Goal: Task Accomplishment & Management: Use online tool/utility

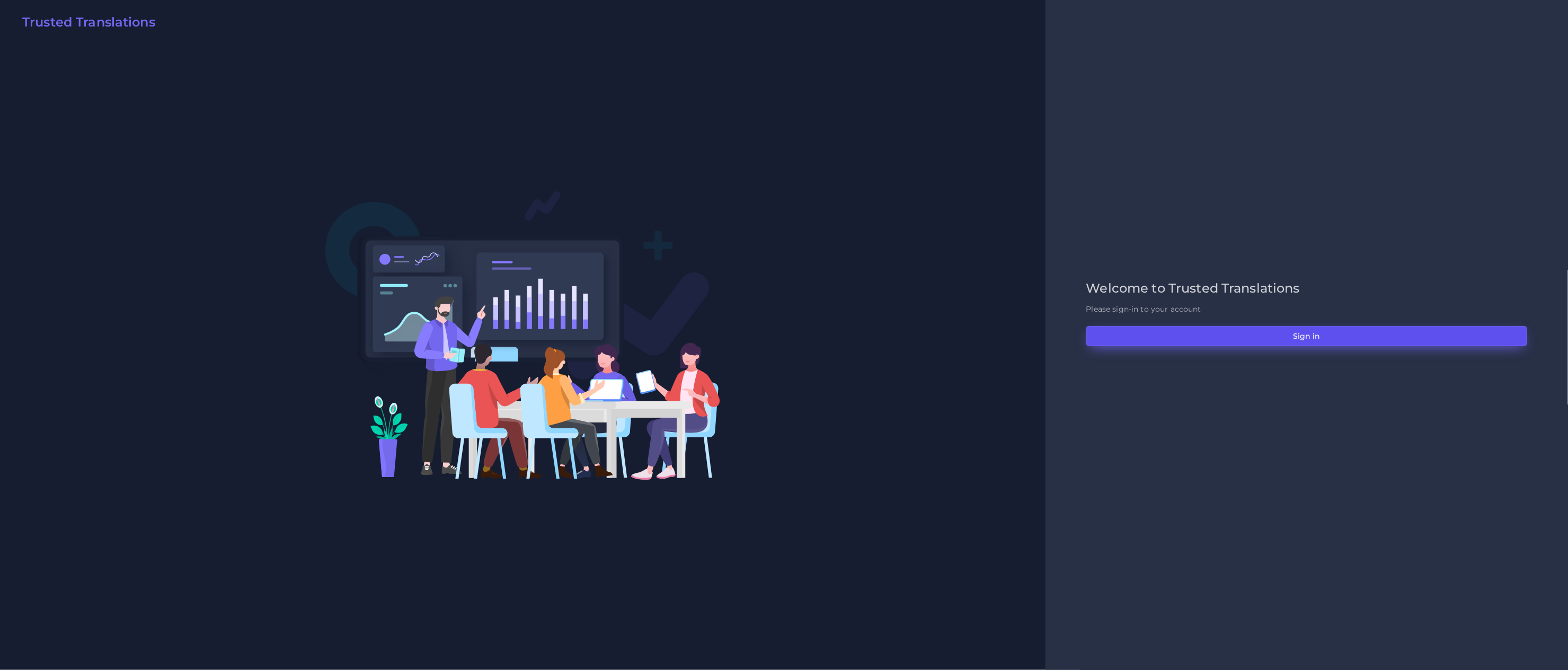
click at [1249, 342] on button "Sign in" at bounding box center [1307, 336] width 441 height 20
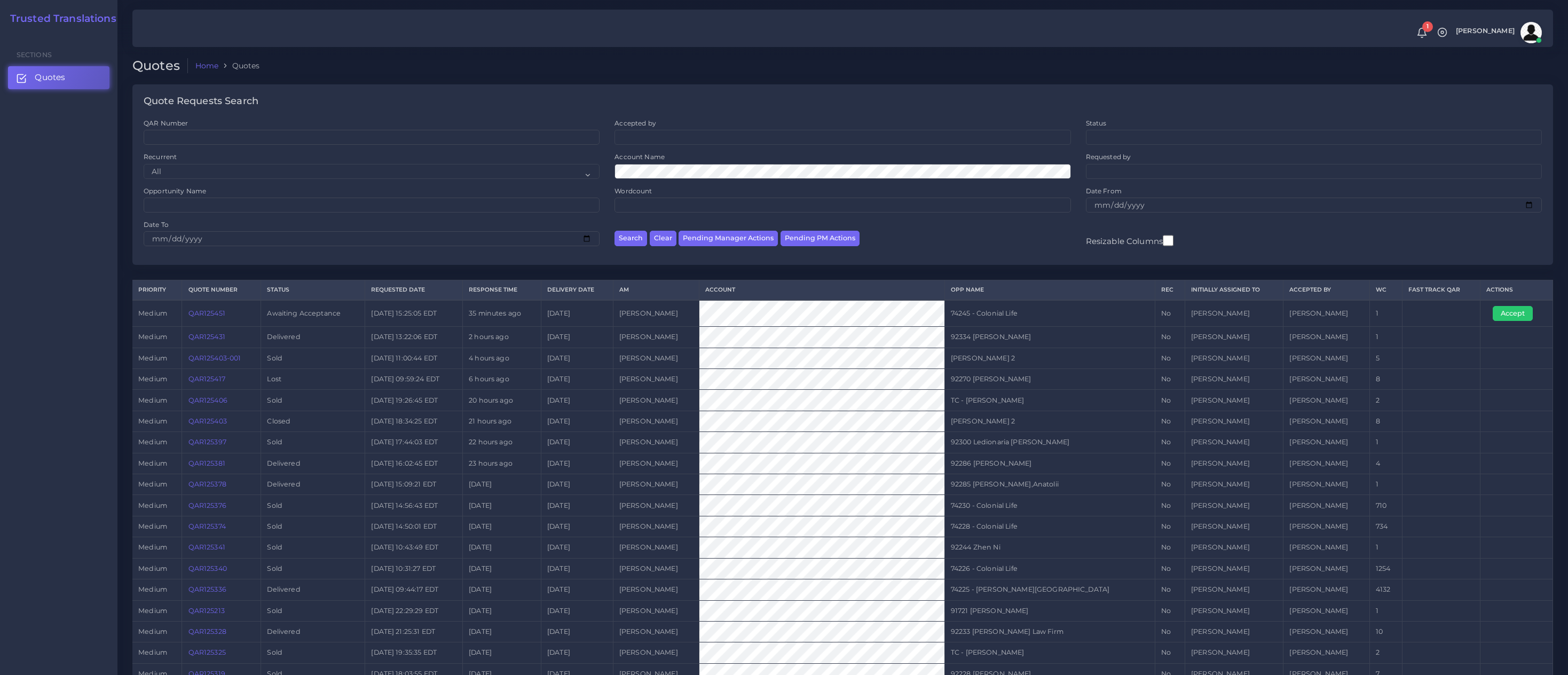
click at [219, 317] on link "QAR125451" at bounding box center [207, 313] width 37 height 8
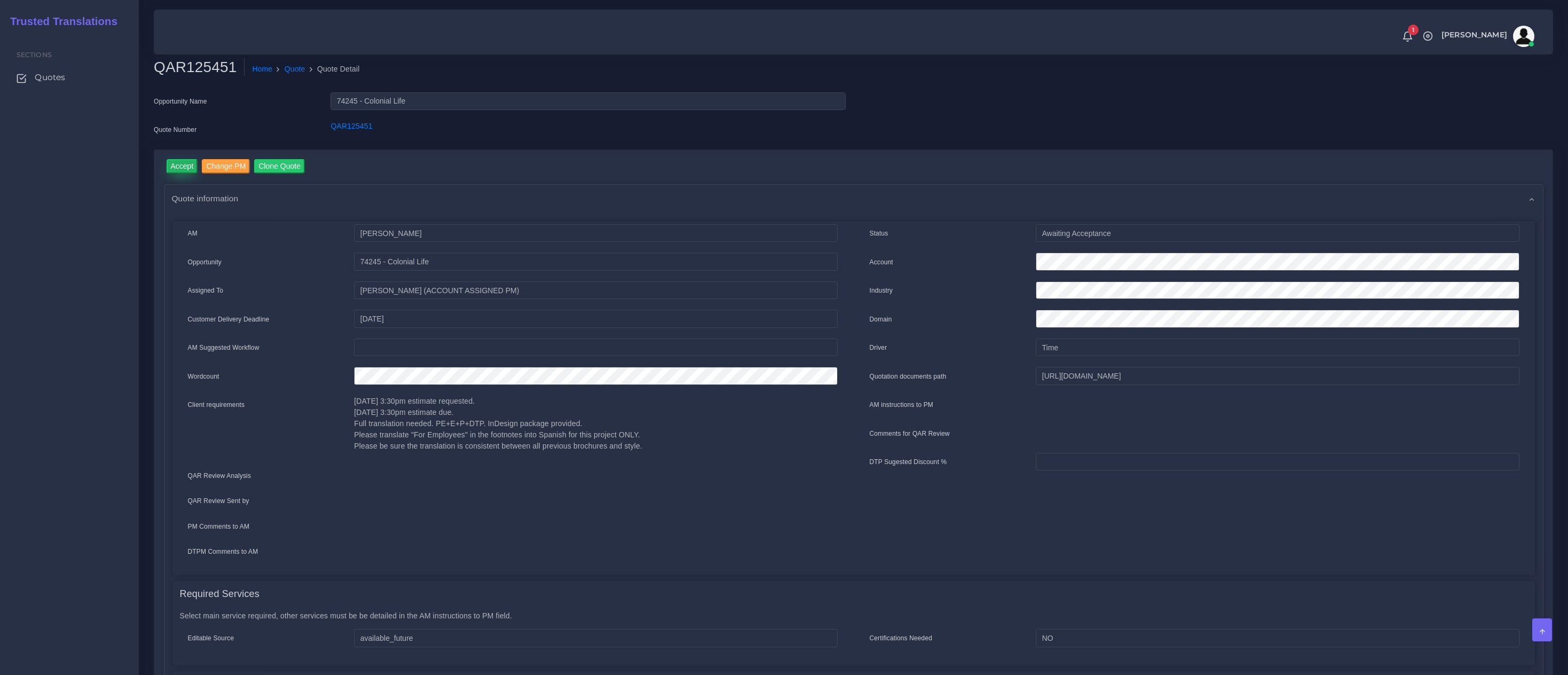
click at [174, 164] on input "Accept" at bounding box center [182, 166] width 32 height 14
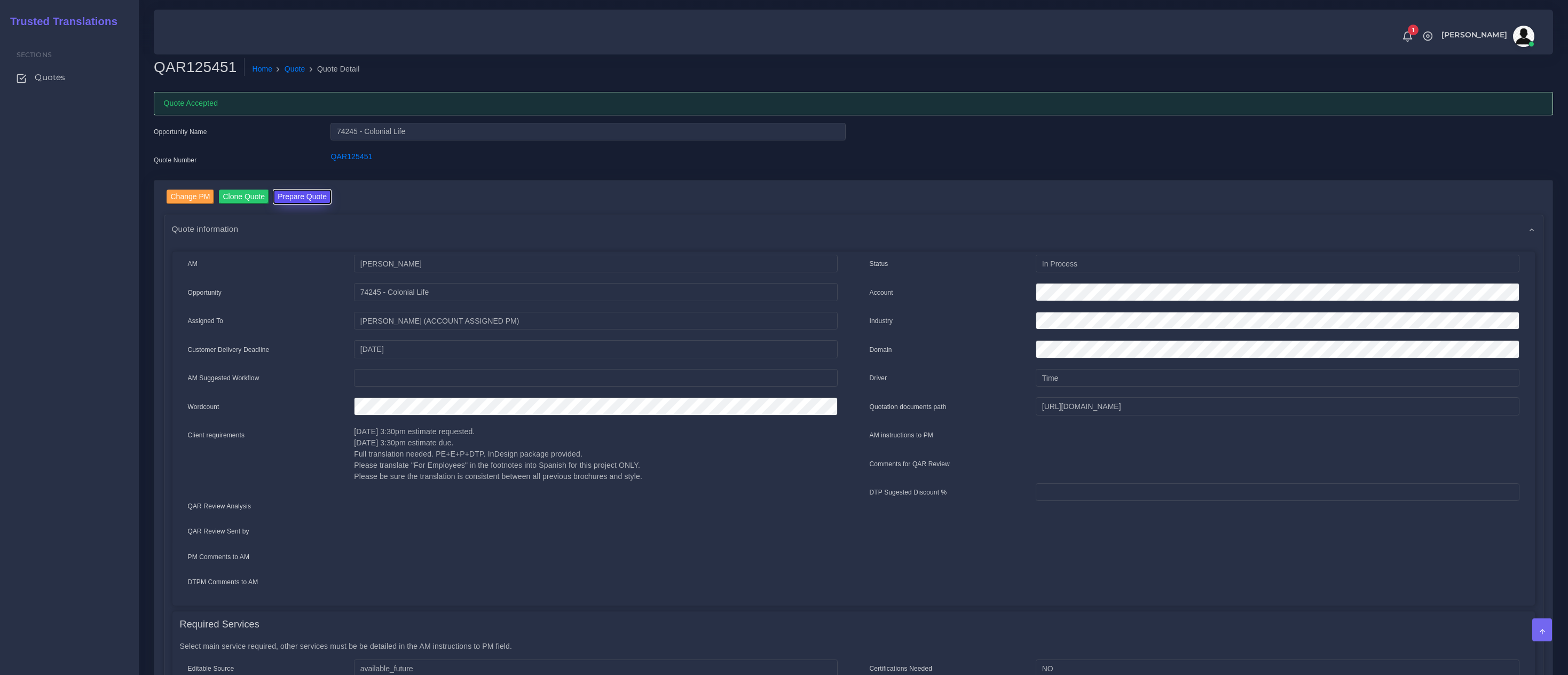
click at [306, 197] on button "Prepare Quote" at bounding box center [302, 196] width 58 height 14
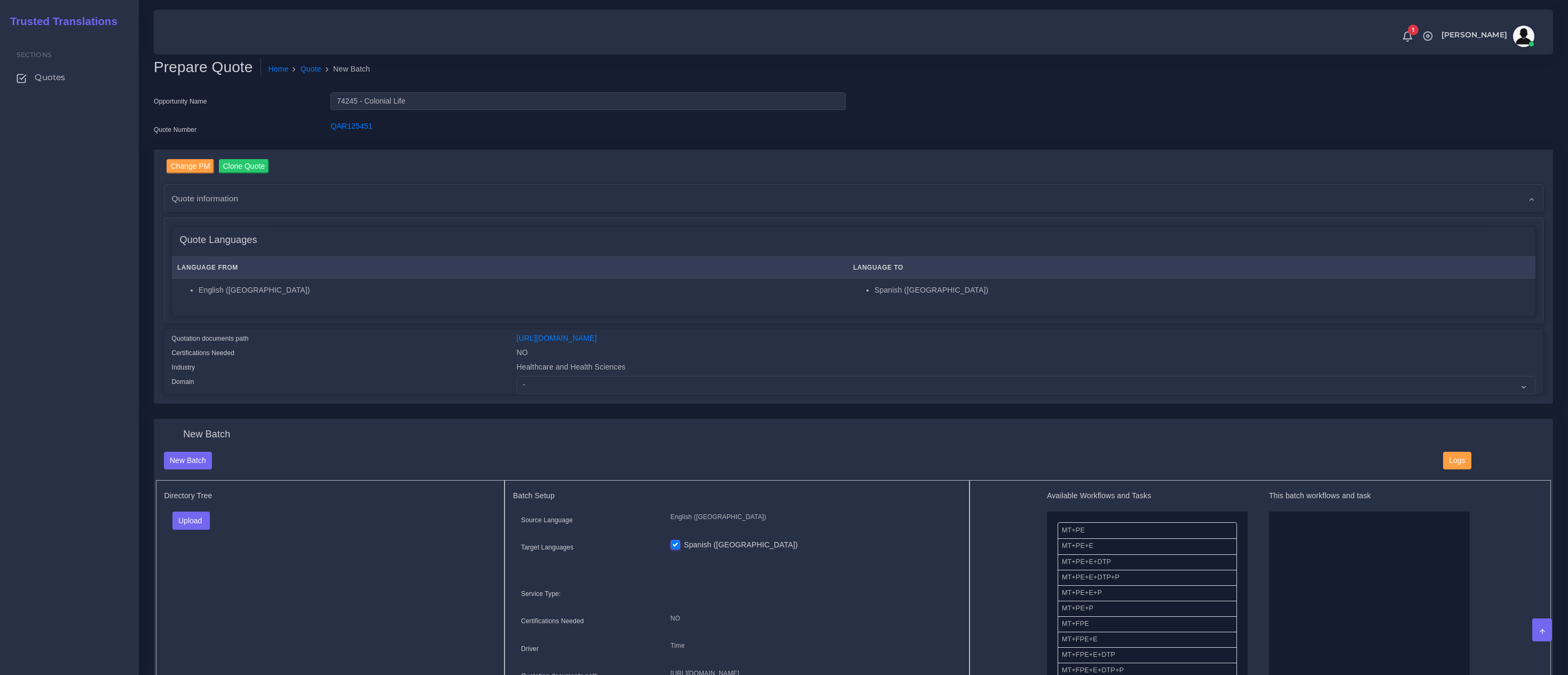
click at [538, 395] on div "Change PM Clone Quote Quote information AM [PERSON_NAME] Opportunity NO" at bounding box center [853, 277] width 1398 height 254
click at [544, 386] on select "- Advertising and Media Agriculture, Forestry and Fishing Architecture, Buildin…" at bounding box center [1026, 384] width 1019 height 18
select select "Healthcare and Health Sciences"
click at [517, 376] on select "- Advertising and Media Agriculture, Forestry and Fishing Architecture, Buildin…" at bounding box center [1026, 384] width 1019 height 18
click at [278, 596] on div "Directory Tree Upload Folder Files un/check all" at bounding box center [330, 611] width 349 height 263
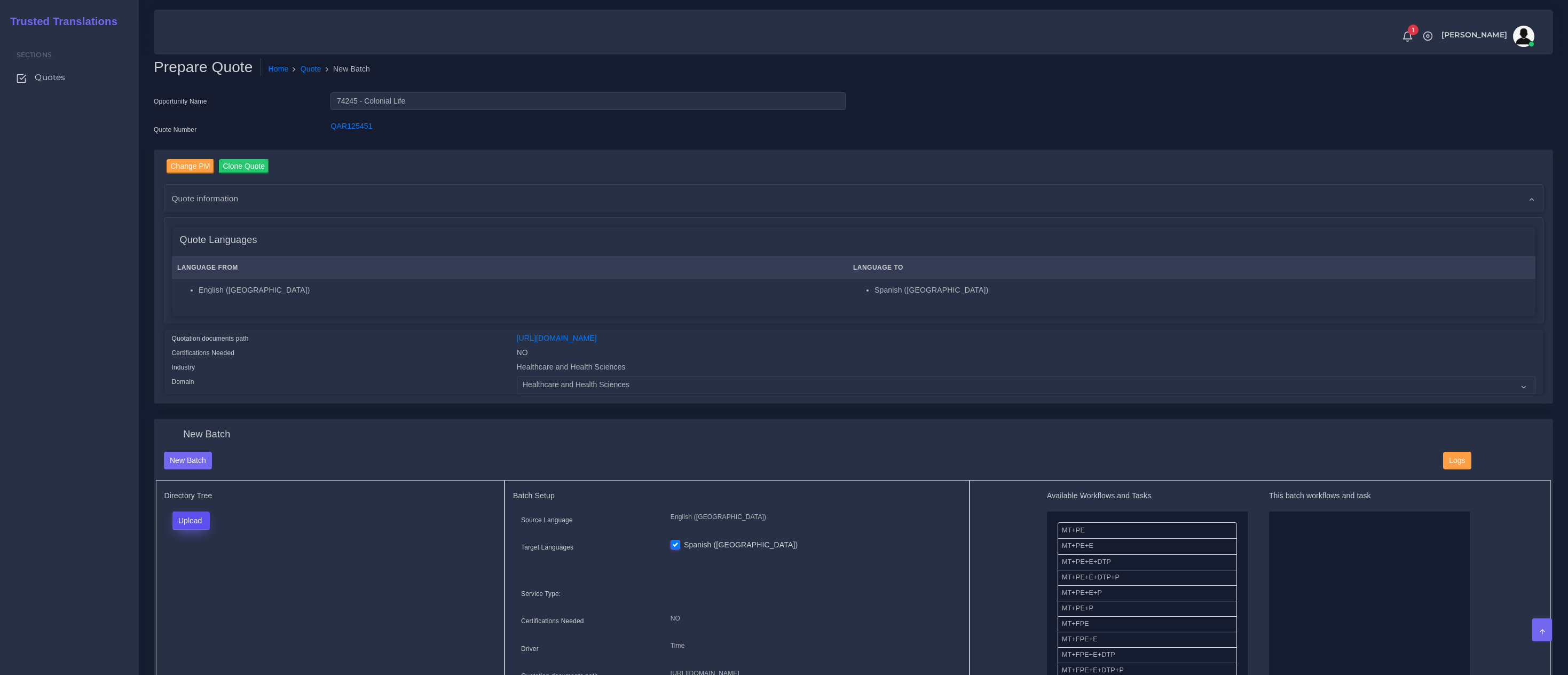
click at [204, 520] on button "Upload" at bounding box center [191, 520] width 38 height 18
click at [197, 559] on label "Files" at bounding box center [210, 562] width 74 height 14
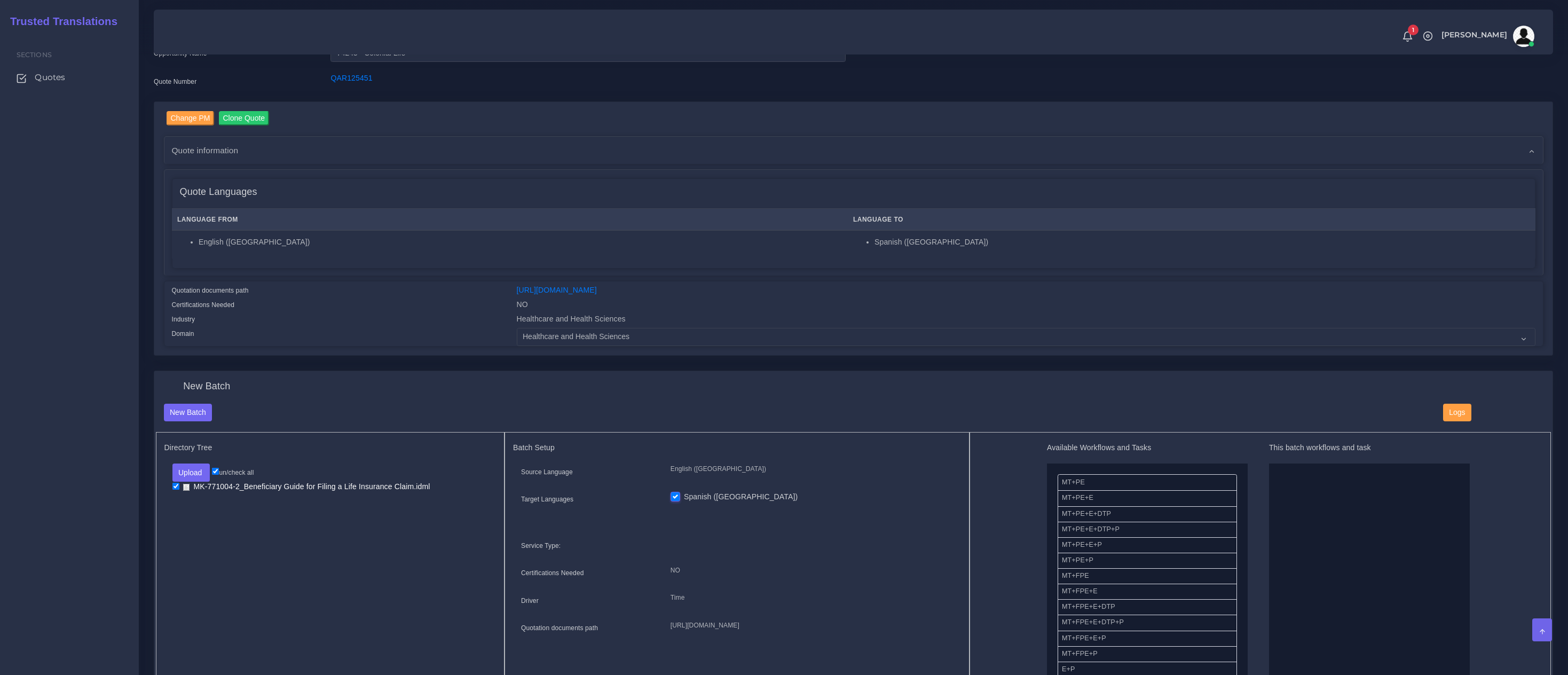
scroll to position [141, 0]
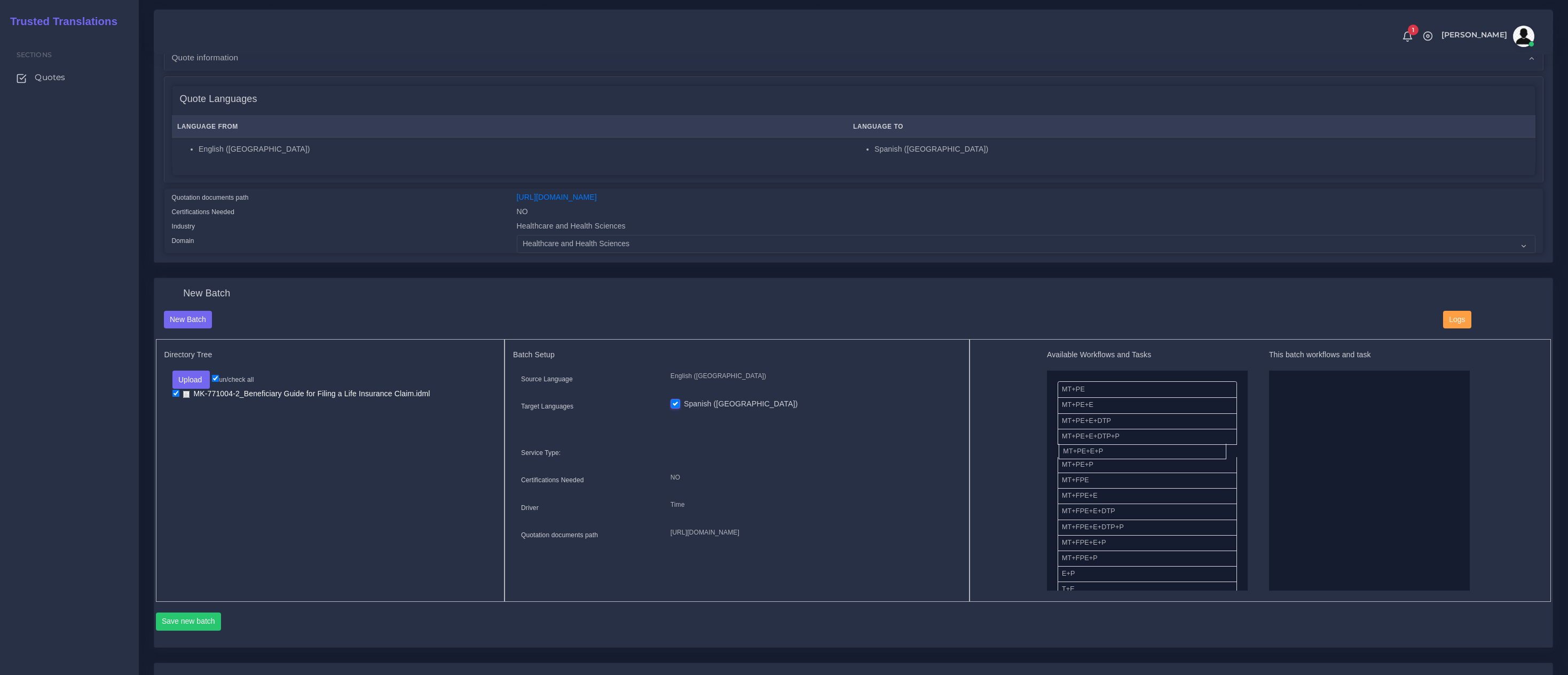
drag, startPoint x: 1086, startPoint y: 449, endPoint x: 1272, endPoint y: 465, distance: 186.7
drag, startPoint x: 1078, startPoint y: 537, endPoint x: 1325, endPoint y: 531, distance: 247.1
click at [199, 619] on button "Save new batch" at bounding box center [189, 621] width 66 height 18
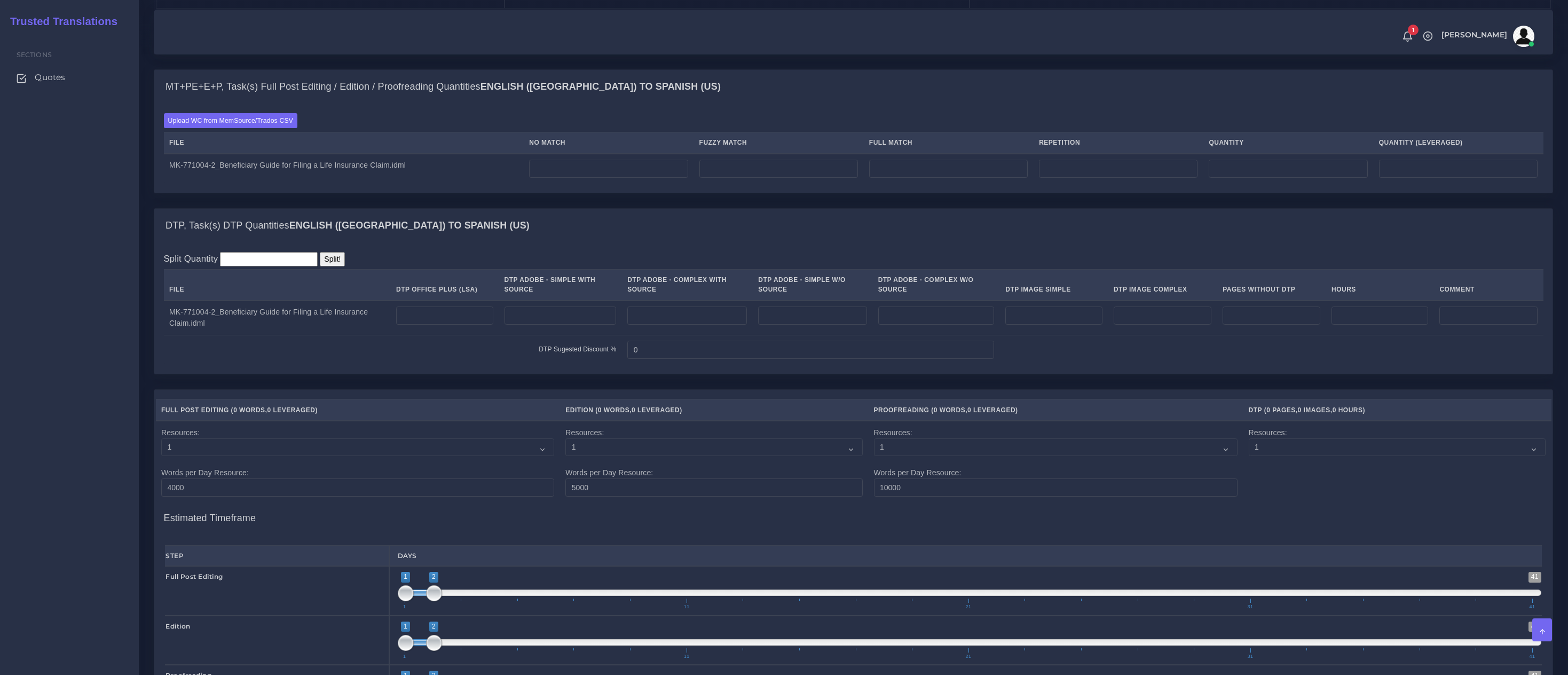
scroll to position [734, 0]
click at [276, 128] on label "Upload WC from MemSource/Trados CSV" at bounding box center [231, 121] width 134 height 14
click at [0, 0] on input "Upload WC from MemSource/Trados CSV" at bounding box center [0, 0] width 0 height 0
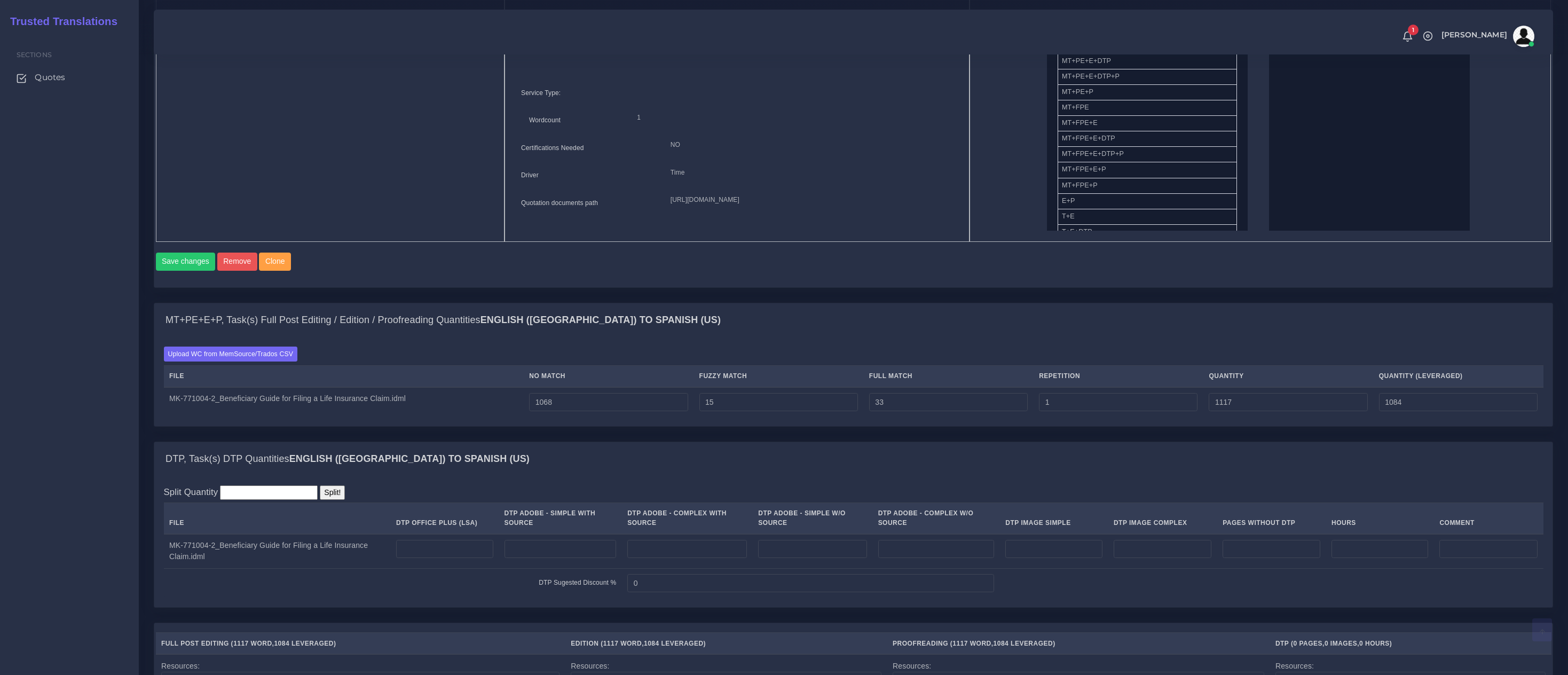
scroll to position [532, 0]
click at [690, 555] on input "number" at bounding box center [687, 548] width 119 height 18
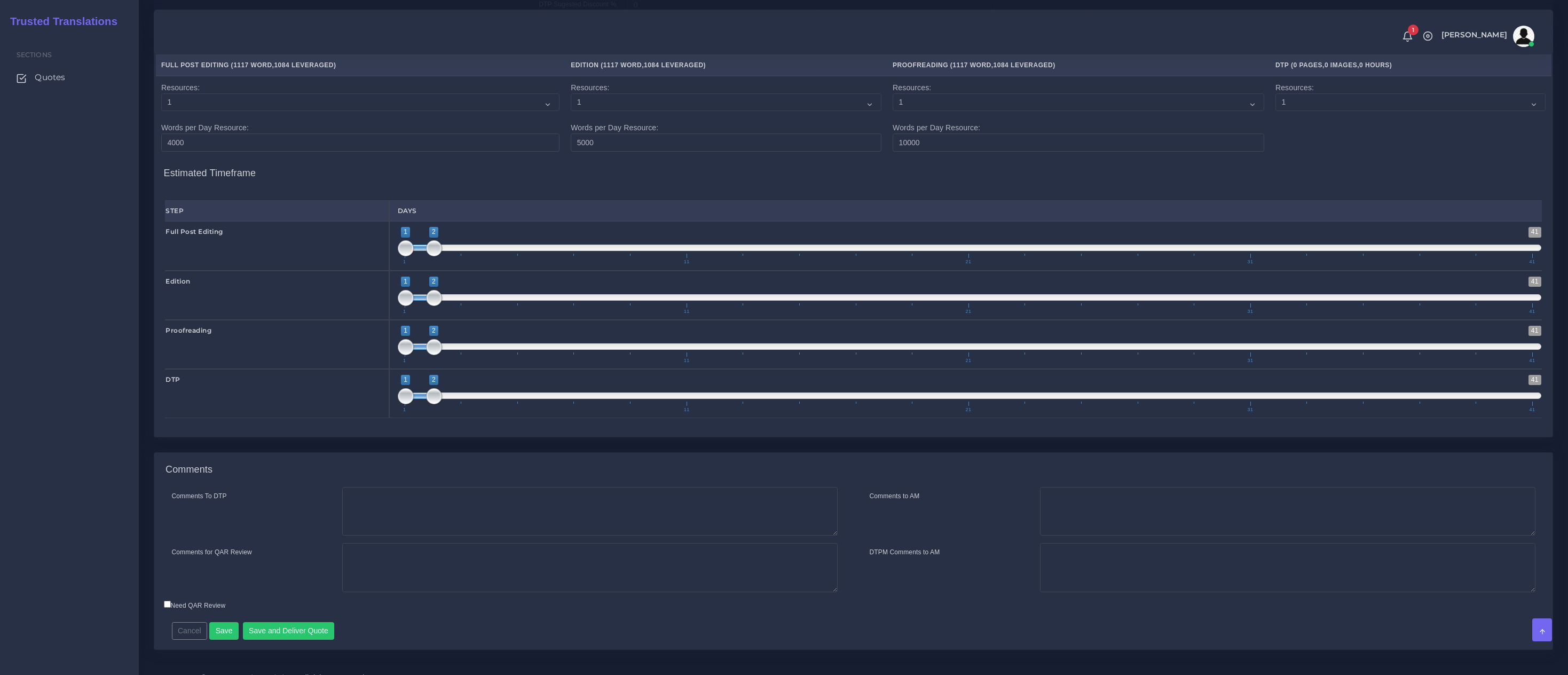
scroll to position [1129, 0]
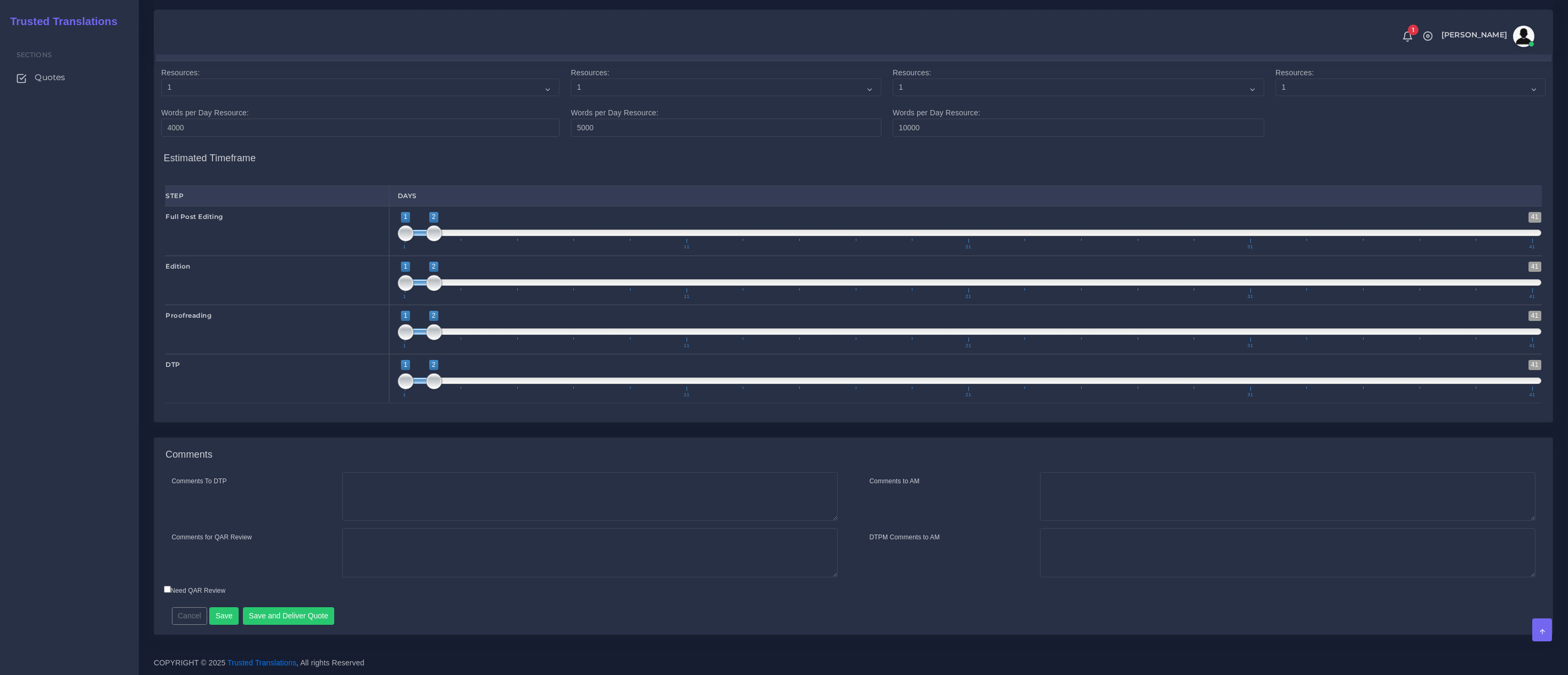
type input "2"
click at [440, 499] on textarea "Comments To DTP" at bounding box center [590, 496] width 496 height 49
paste textarea "Same usual LSA - Colonial Life Instructions."
type textarea "Same usual LSA - Colonial Life Instructions."
click at [308, 614] on button "Save and Deliver Quote" at bounding box center [289, 616] width 92 height 18
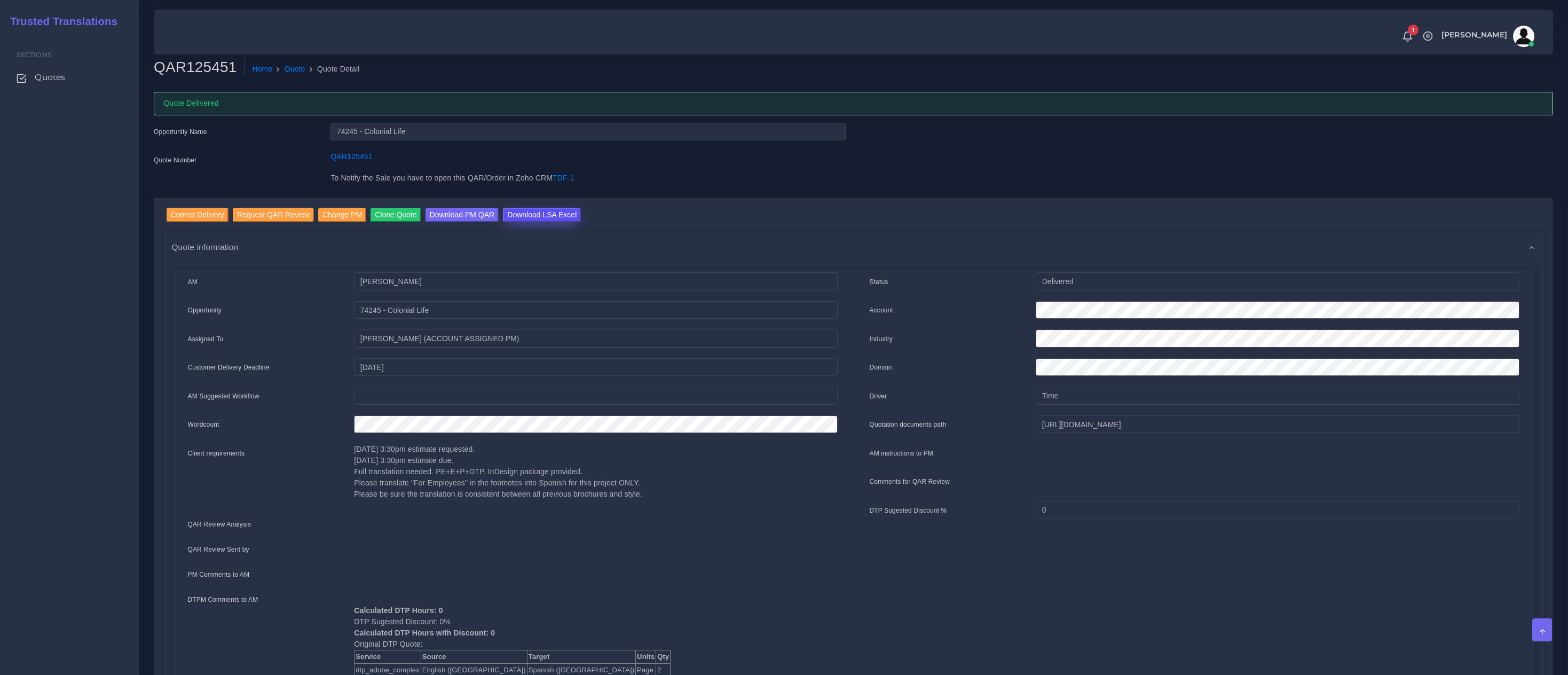
click at [541, 215] on input "Download LSA Excel" at bounding box center [542, 215] width 78 height 14
